Goal: Information Seeking & Learning: Learn about a topic

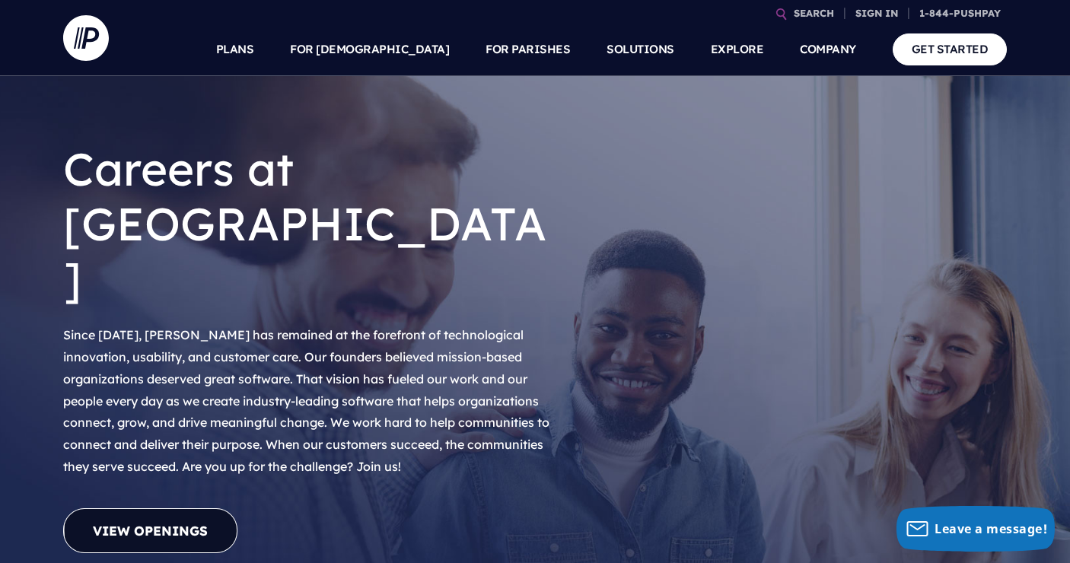
click at [135, 508] on link "View Openings" at bounding box center [150, 530] width 174 height 45
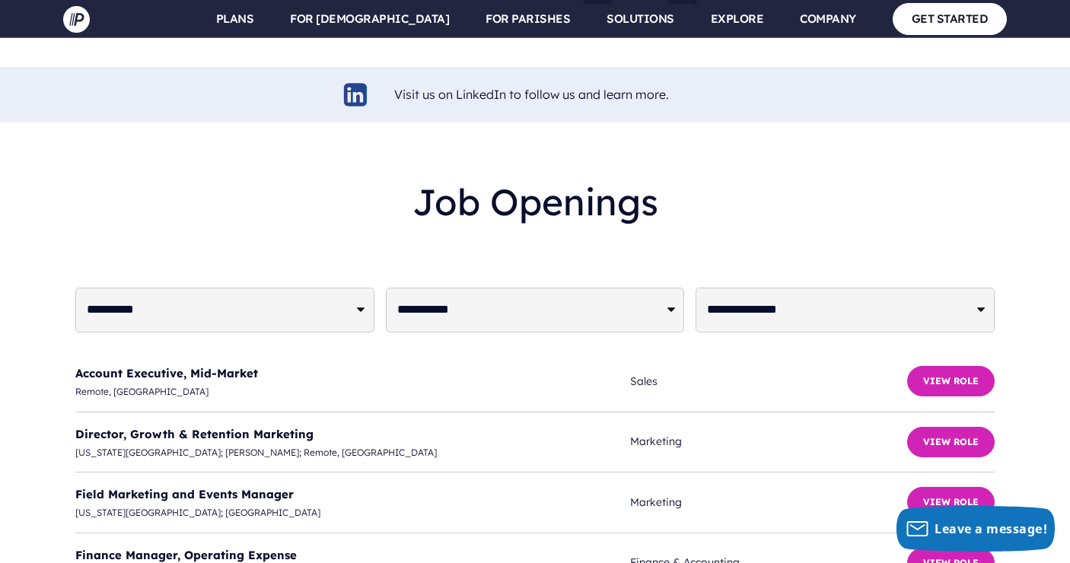
scroll to position [3639, 0]
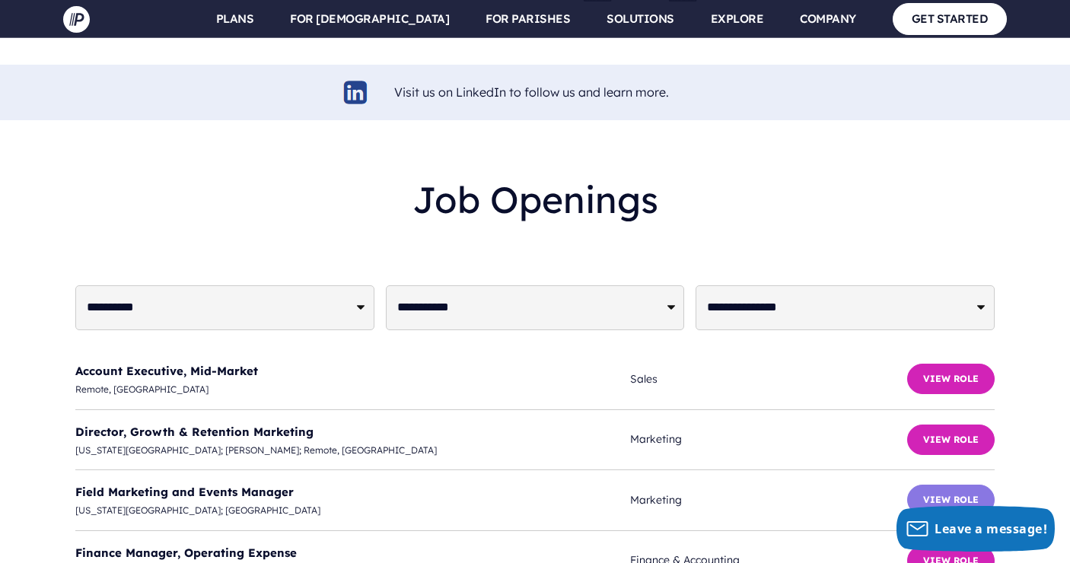
click at [952, 485] on button "View Role" at bounding box center [951, 500] width 88 height 30
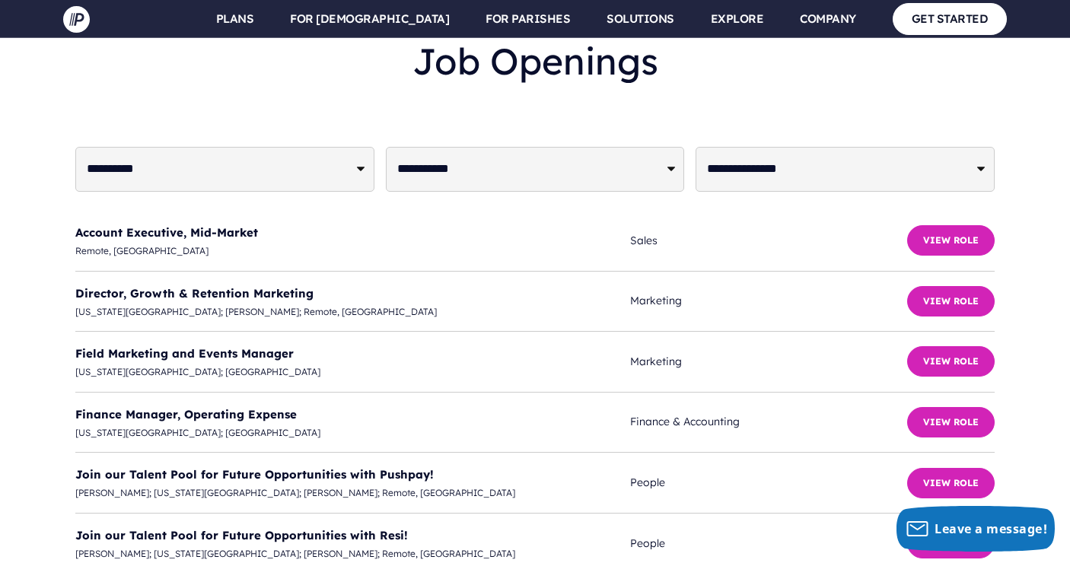
scroll to position [3779, 0]
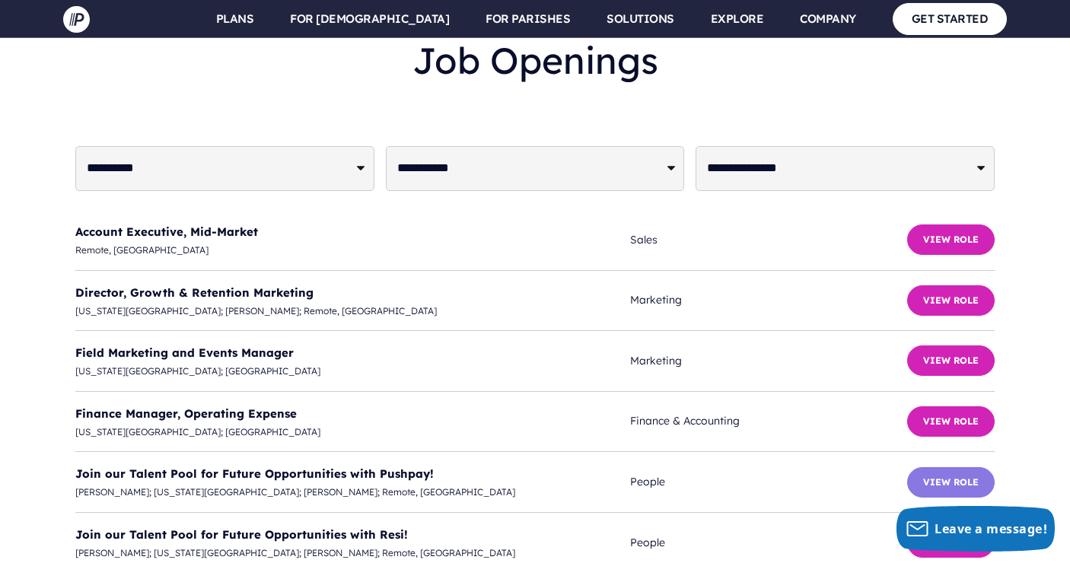
click at [938, 467] on button "View Role" at bounding box center [951, 482] width 88 height 30
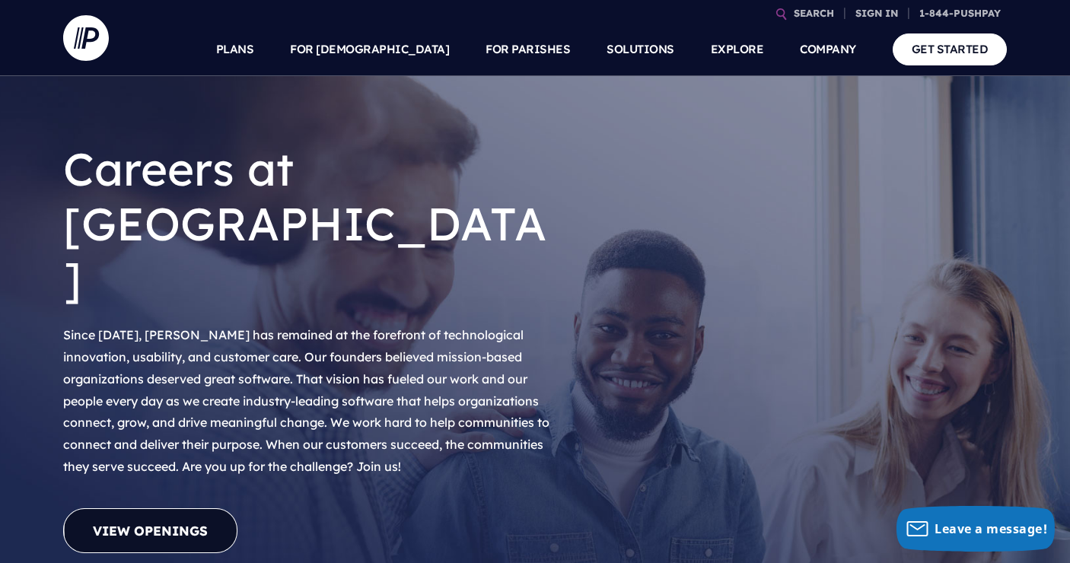
click at [190, 508] on link "View Openings" at bounding box center [150, 530] width 174 height 45
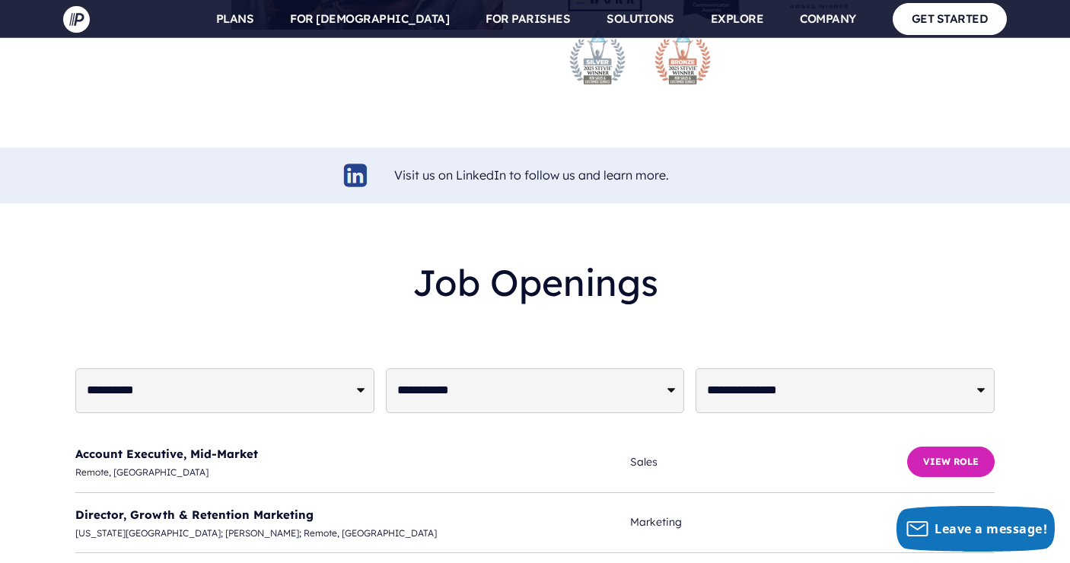
scroll to position [3544, 0]
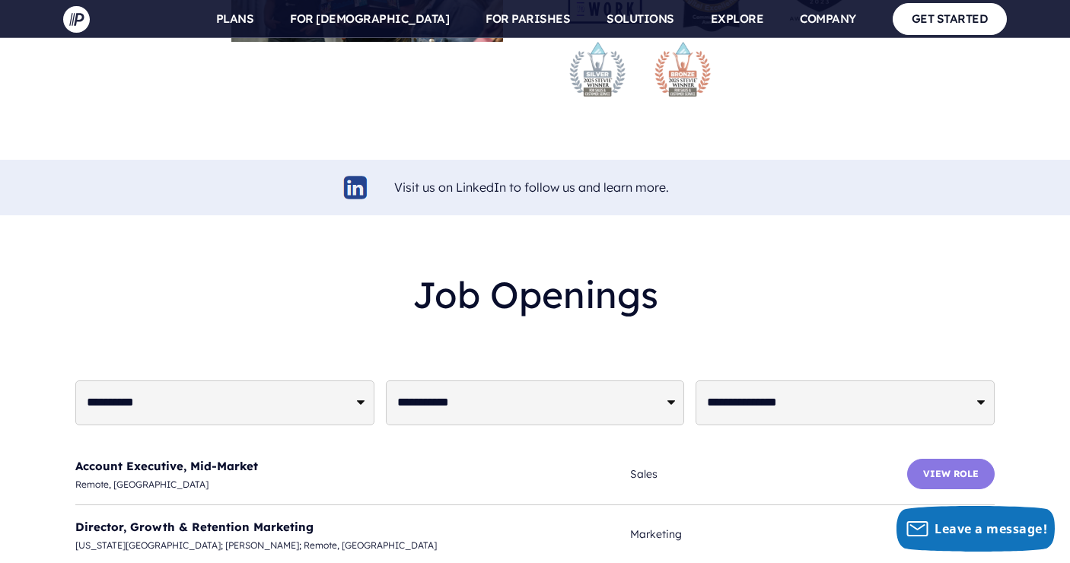
click at [954, 459] on button "View Role" at bounding box center [951, 474] width 88 height 30
